Goal: Information Seeking & Learning: Learn about a topic

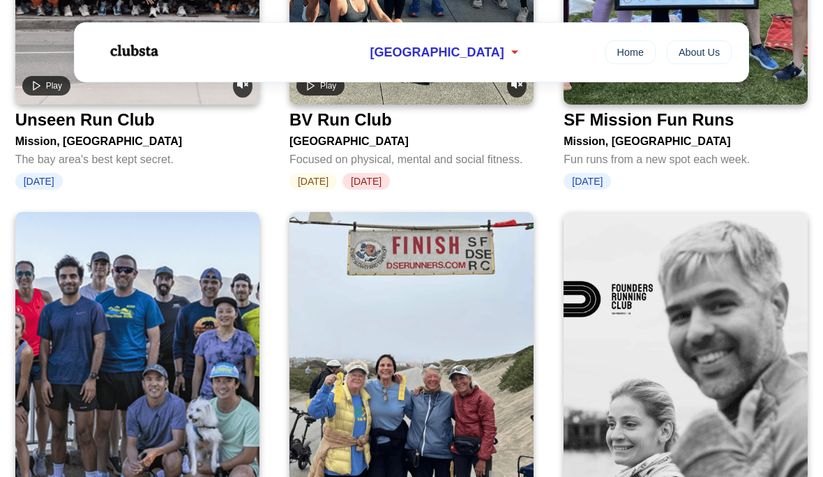
scroll to position [2623, 0]
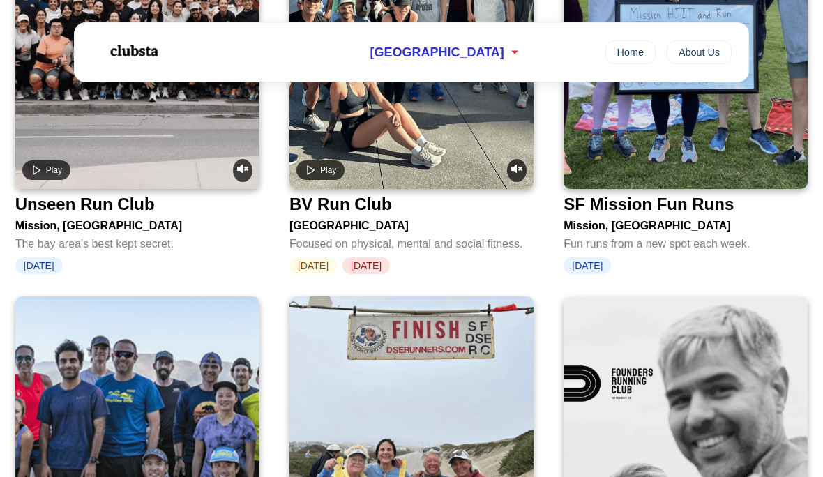
click at [183, 138] on div at bounding box center [137, 23] width 244 height 331
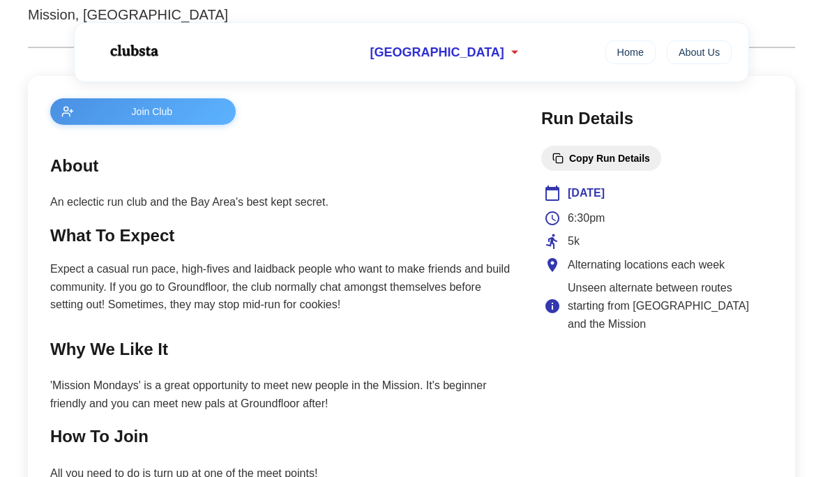
scroll to position [524, 0]
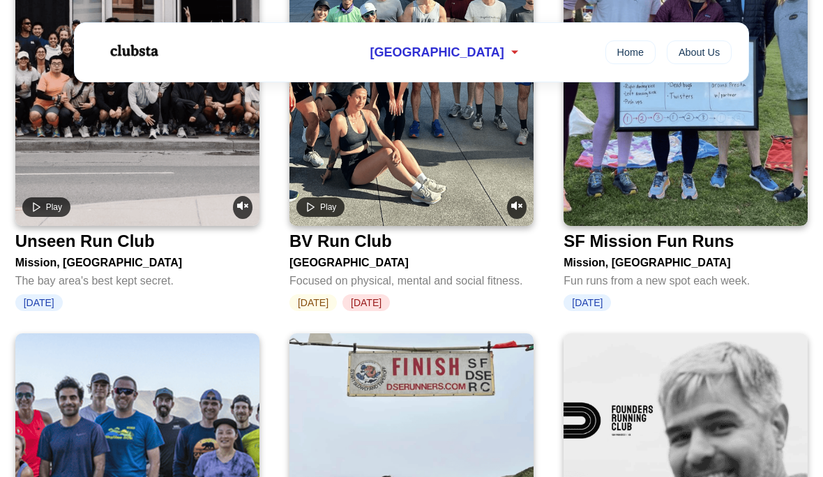
scroll to position [2586, 0]
click at [691, 232] on div "SF Mission Fun Runs" at bounding box center [649, 242] width 170 height 20
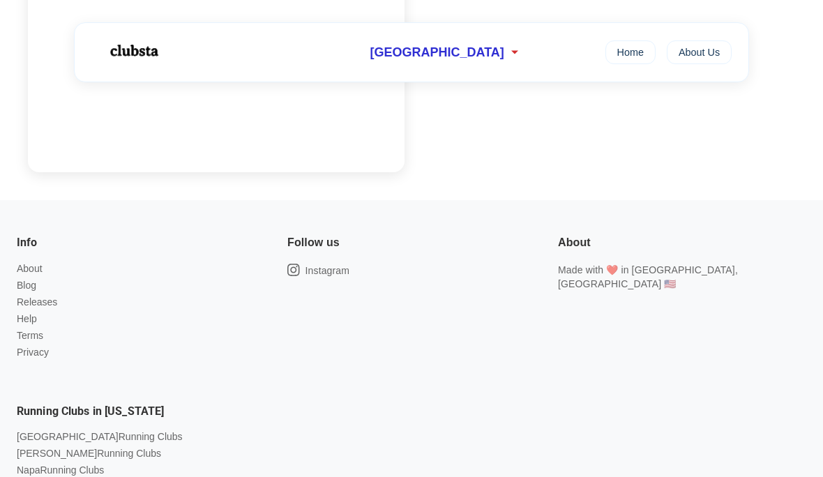
scroll to position [1537, 0]
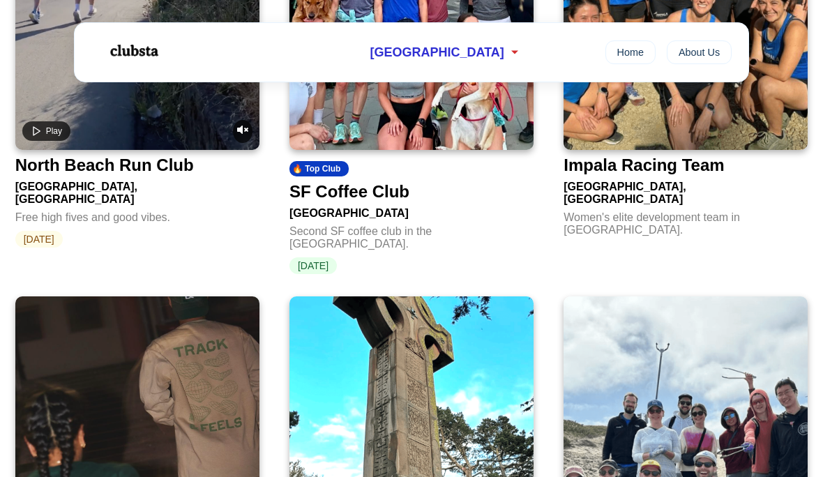
scroll to position [1222, 0]
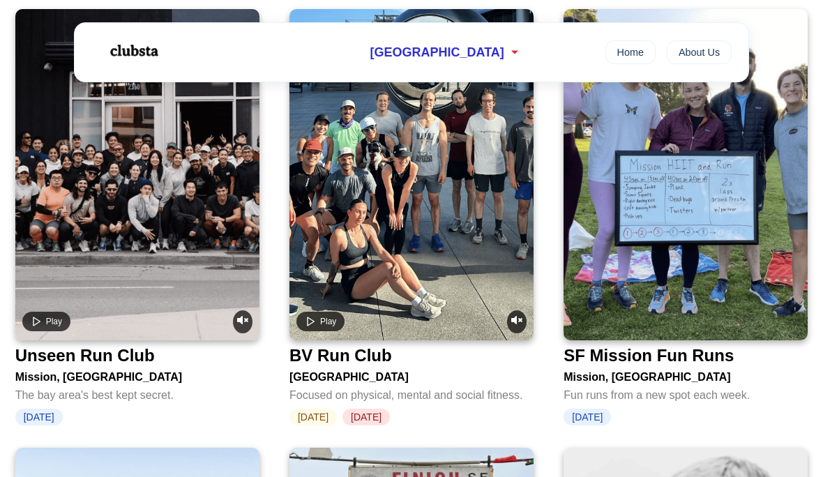
scroll to position [2472, 0]
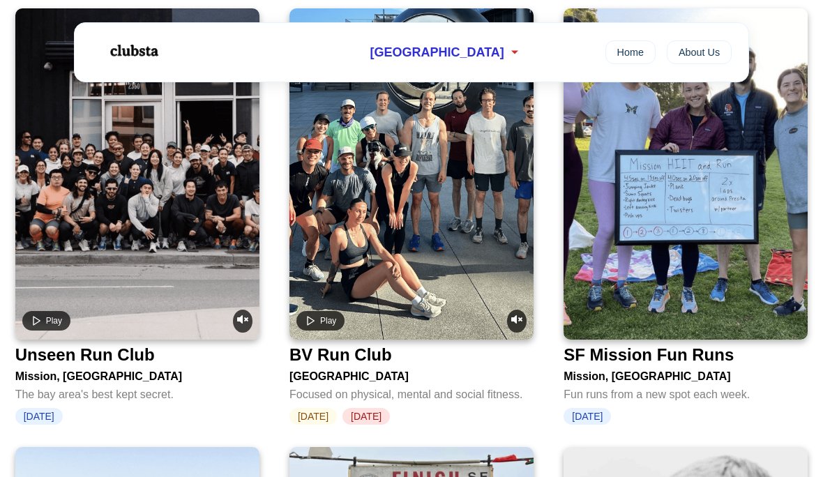
click at [114, 345] on div "Unseen Run Club" at bounding box center [85, 355] width 140 height 20
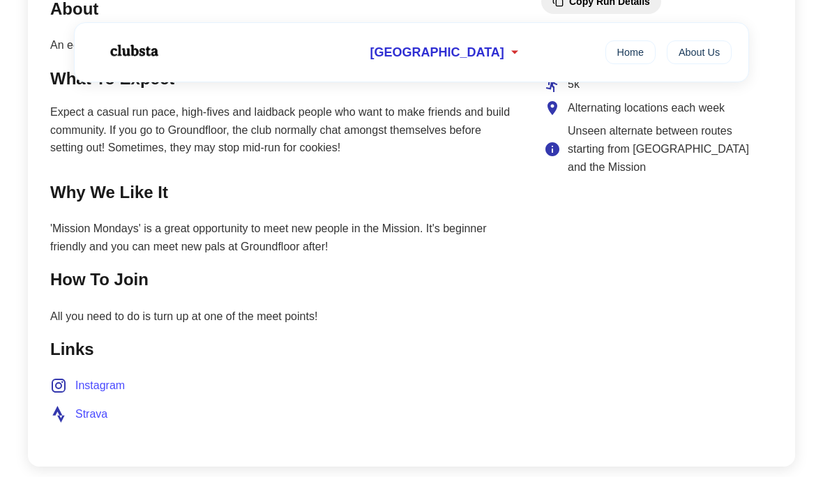
scroll to position [680, 0]
click at [88, 416] on span "Strava" at bounding box center [91, 414] width 32 height 18
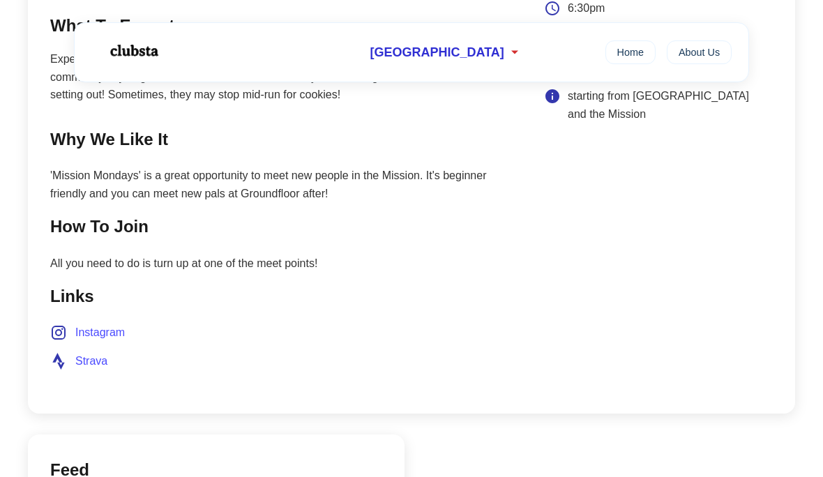
scroll to position [721, 0]
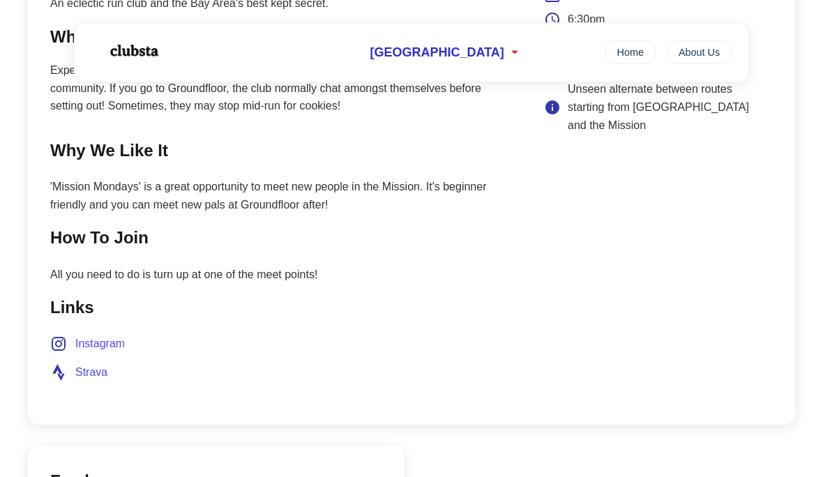
click at [96, 349] on span "Instagram" at bounding box center [100, 344] width 50 height 18
